Goal: Find specific page/section: Find specific page/section

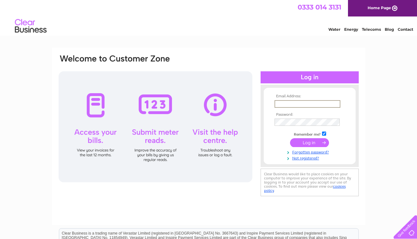
type input "[EMAIL_ADDRESS][DOMAIN_NAME]"
click at [310, 142] on input "submit" at bounding box center [309, 142] width 39 height 9
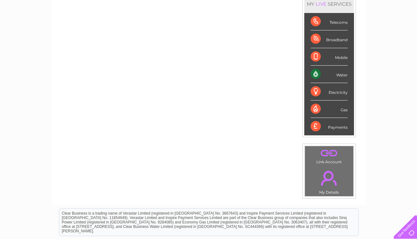
scroll to position [89, 0]
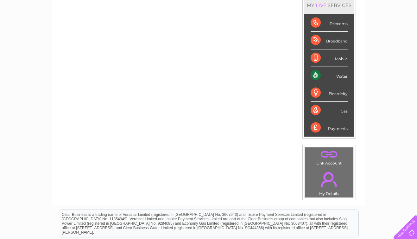
drag, startPoint x: 288, startPoint y: 36, endPoint x: 387, endPoint y: 104, distance: 119.7
click at [387, 104] on div "My Clear Business Login Details My Details My Preferences Link Account My Accou…" at bounding box center [208, 136] width 417 height 356
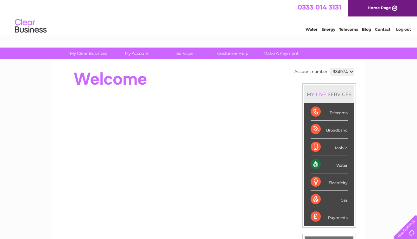
scroll to position [0, 0]
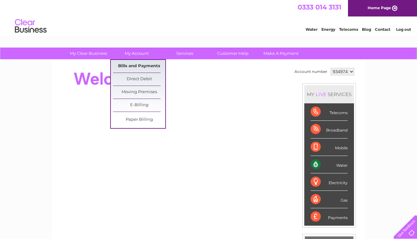
click at [138, 64] on link "Bills and Payments" at bounding box center [139, 66] width 52 height 13
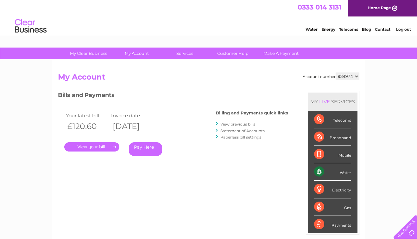
click at [94, 146] on link "." at bounding box center [91, 146] width 55 height 9
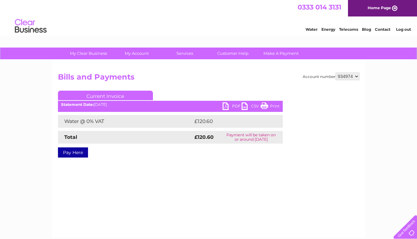
click at [227, 105] on link "PDF" at bounding box center [232, 106] width 19 height 9
